Goal: Find contact information: Find contact information

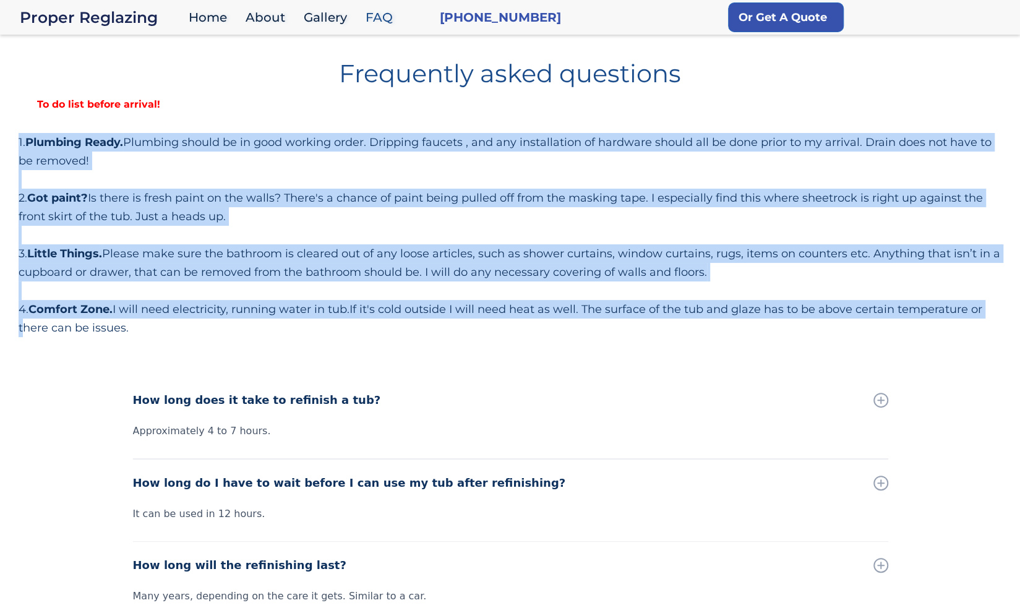
drag, startPoint x: 1016, startPoint y: 140, endPoint x: 1002, endPoint y: 312, distance: 172.6
click at [1002, 312] on body "Proper Reglazing Home About Gallery FAQ [PHONE_NUMBER] Or Get A Quote Frequentl…" at bounding box center [510, 608] width 1020 height 1216
click at [257, 101] on div "To do list before arrival!" at bounding box center [510, 104] width 983 height 17
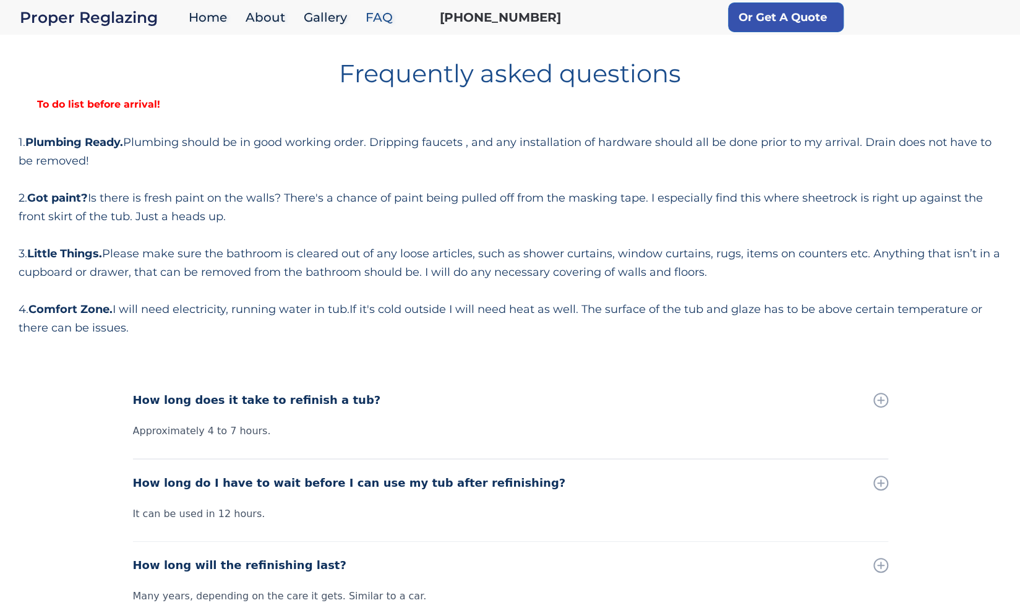
click at [488, 17] on link "[PHONE_NUMBER]" at bounding box center [500, 17] width 121 height 17
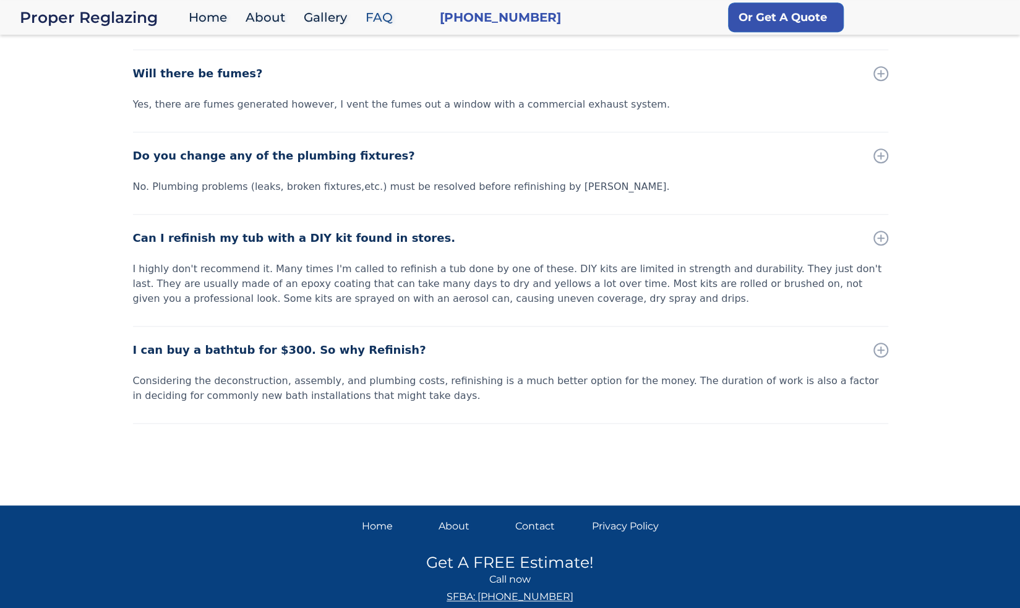
scroll to position [605, 0]
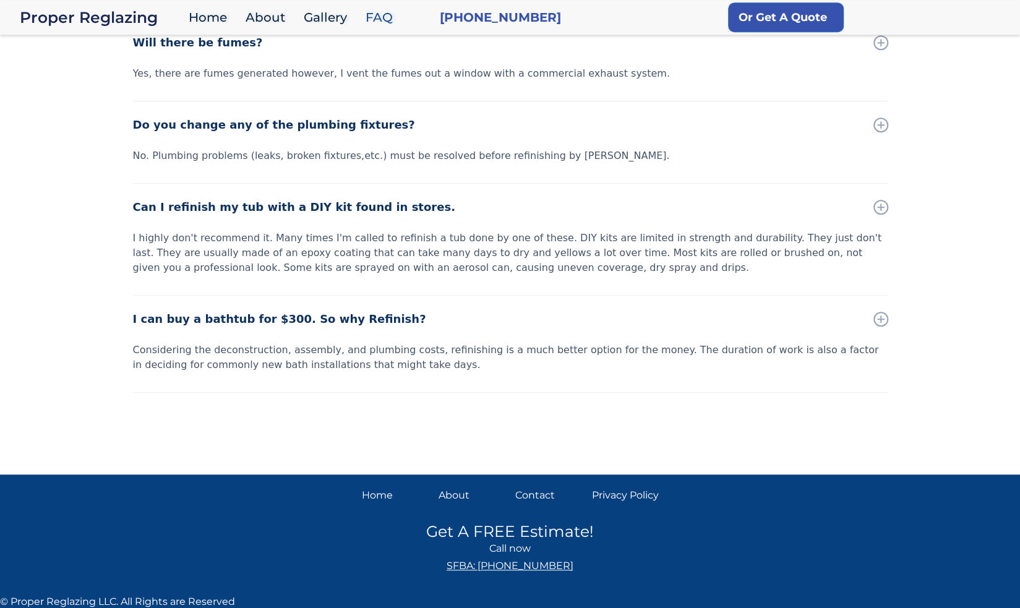
click at [540, 491] on div "Contact" at bounding box center [548, 495] width 67 height 17
